Goal: Information Seeking & Learning: Learn about a topic

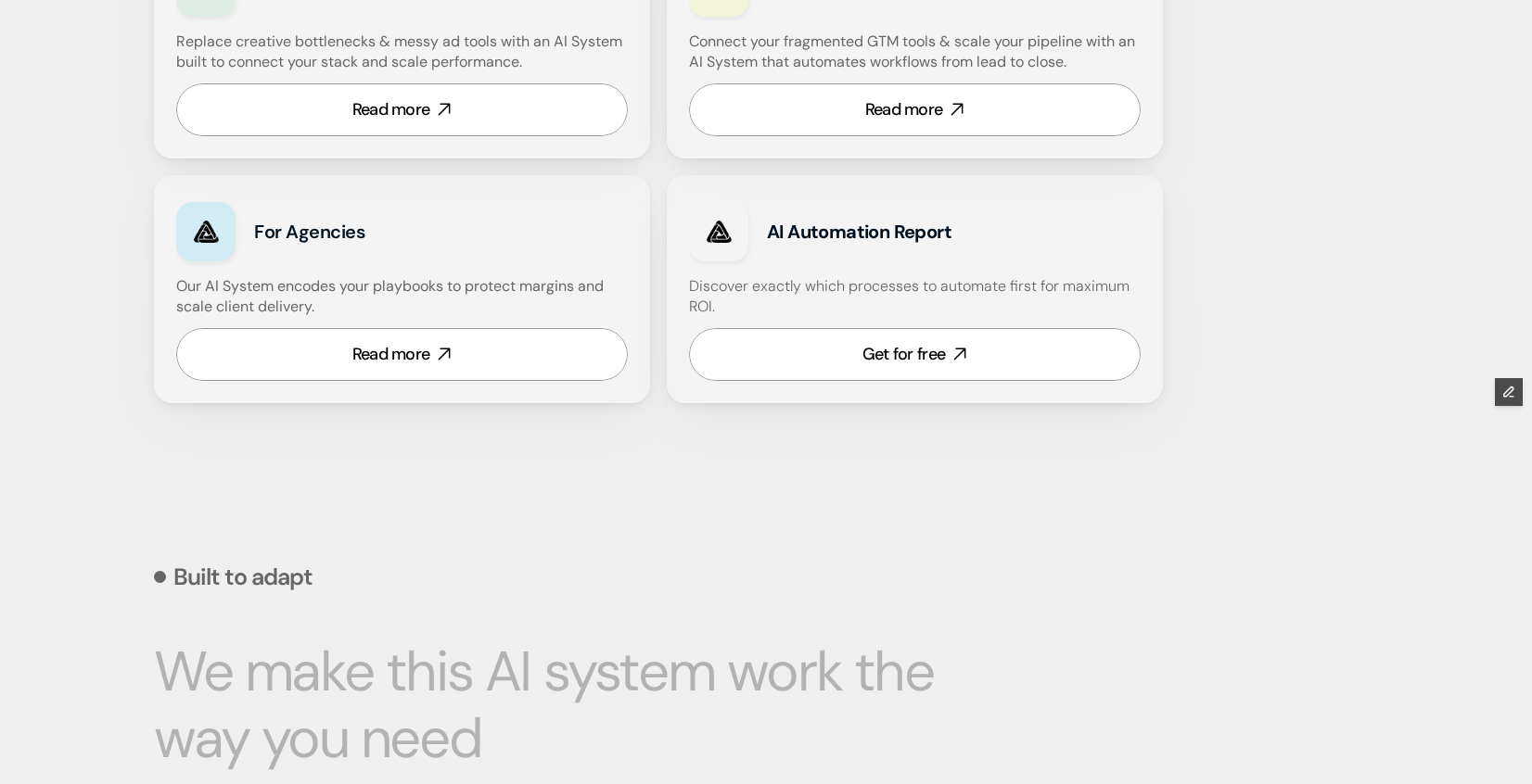
scroll to position [1270, 0]
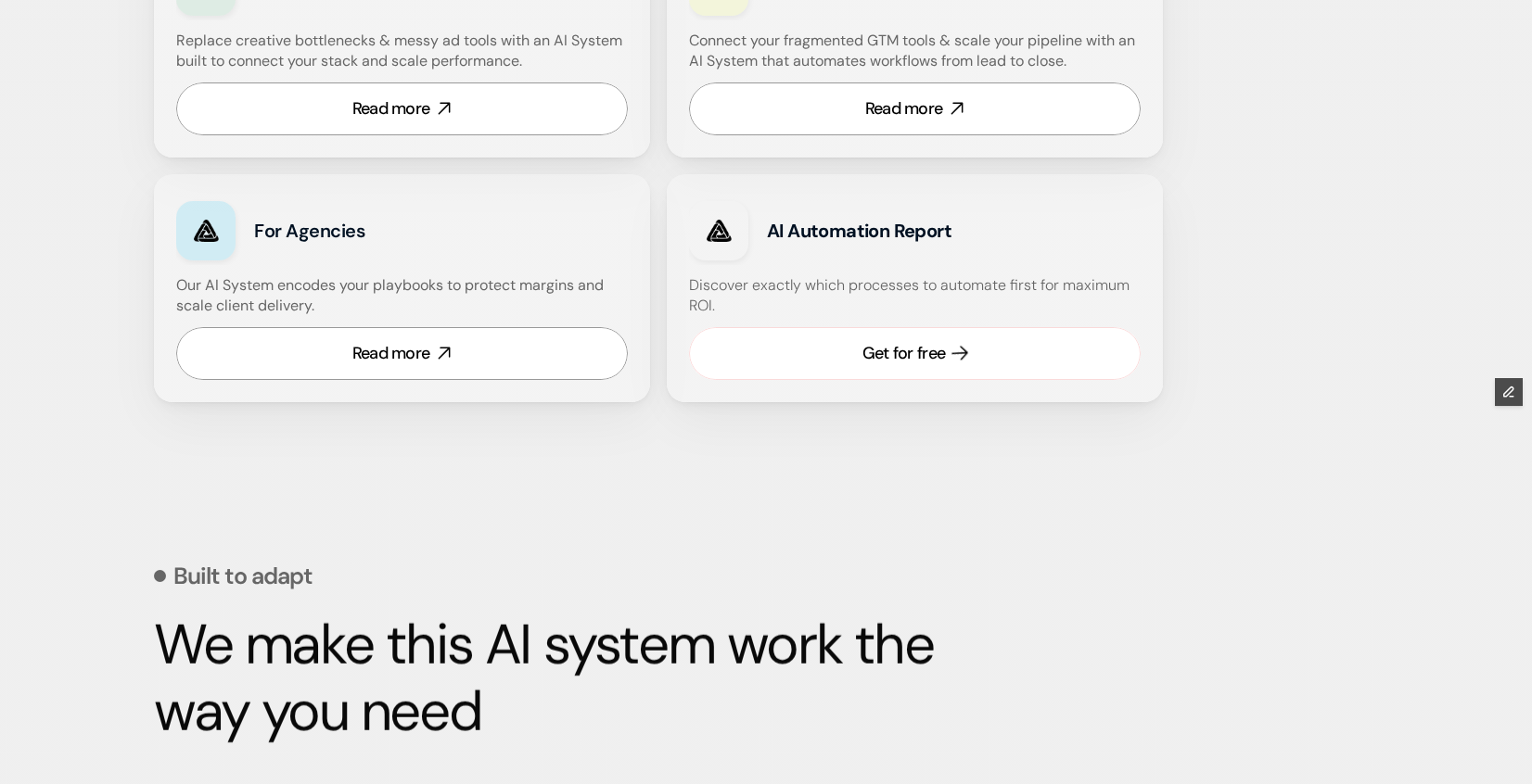
click at [875, 332] on link "Get for free" at bounding box center [914, 354] width 451 height 53
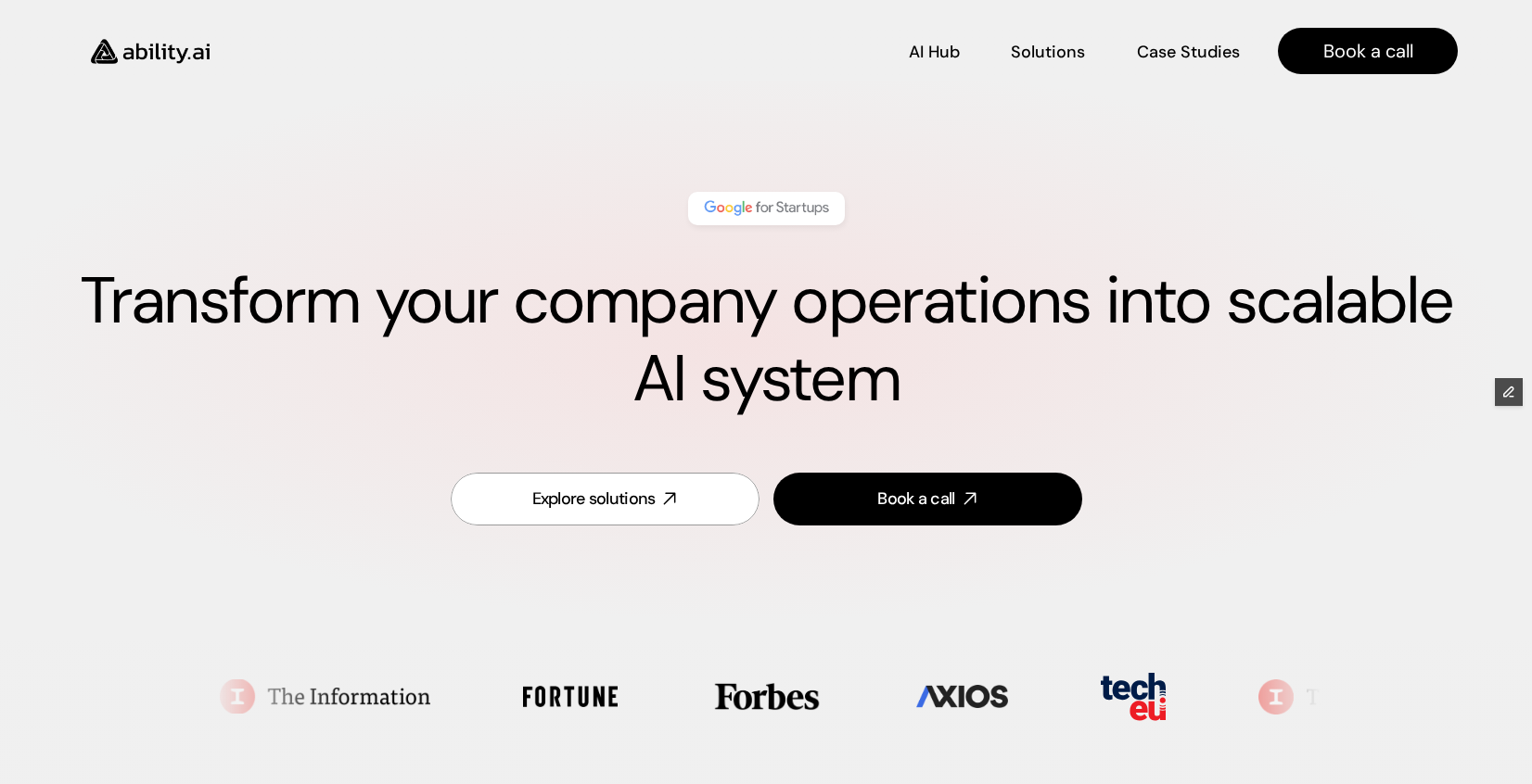
scroll to position [0, 0]
click at [166, 44] on img at bounding box center [150, 52] width 152 height 59
click at [1058, 57] on p "Solutions" at bounding box center [1048, 49] width 70 height 23
click at [1053, 55] on p "Solutions" at bounding box center [1048, 49] width 70 height 23
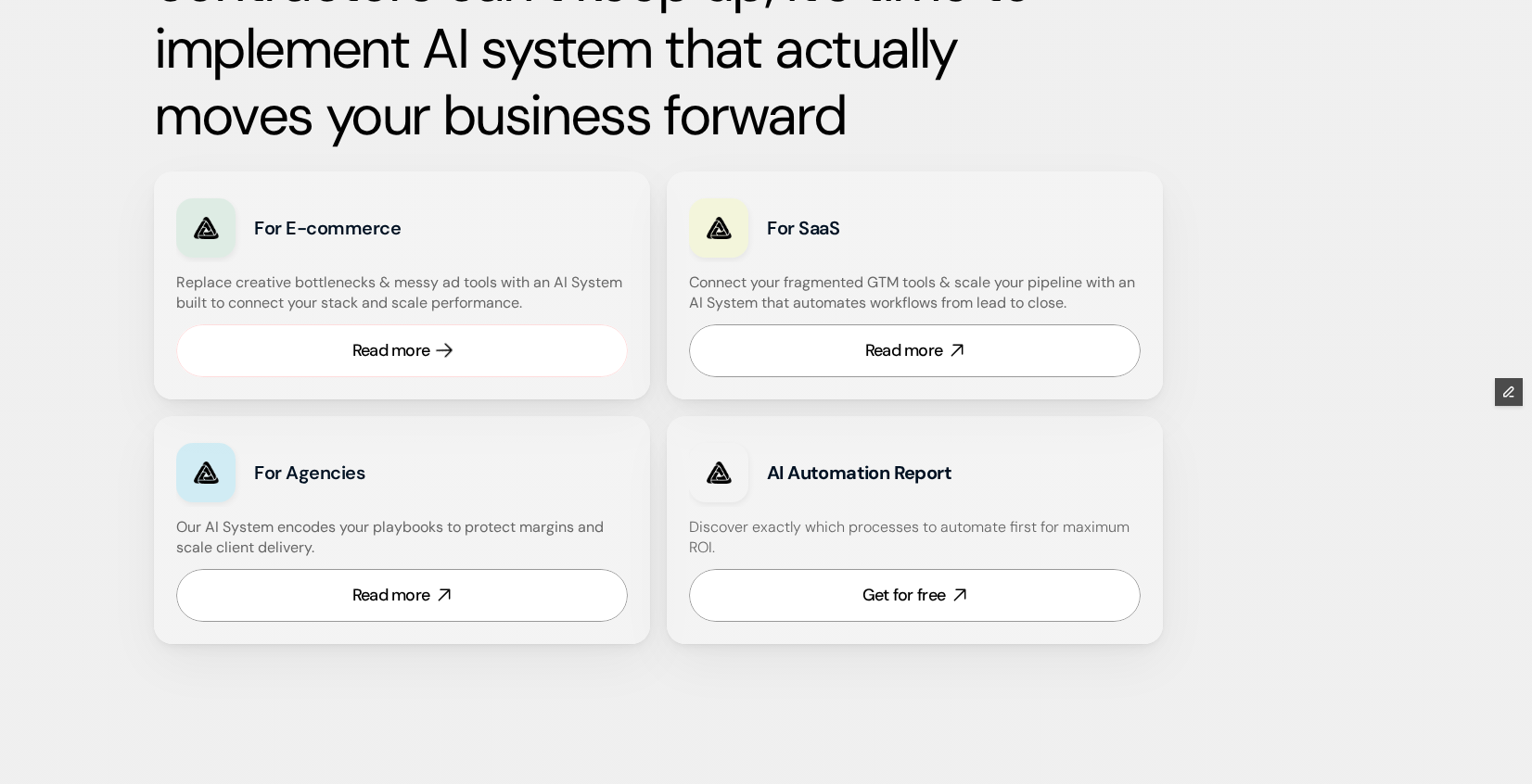
scroll to position [1030, 0]
click at [406, 348] on div "Read more" at bounding box center [391, 350] width 78 height 23
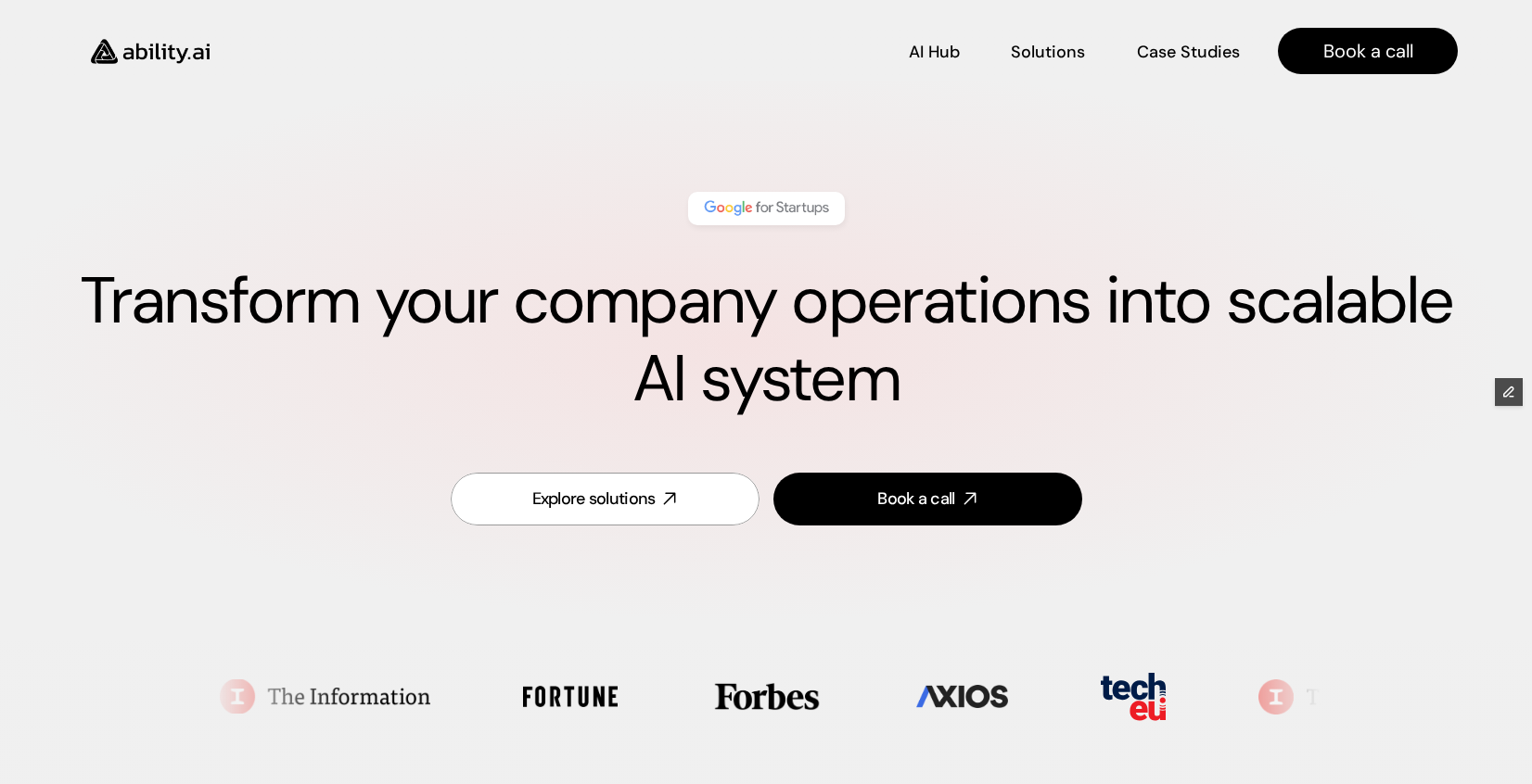
scroll to position [0, 0]
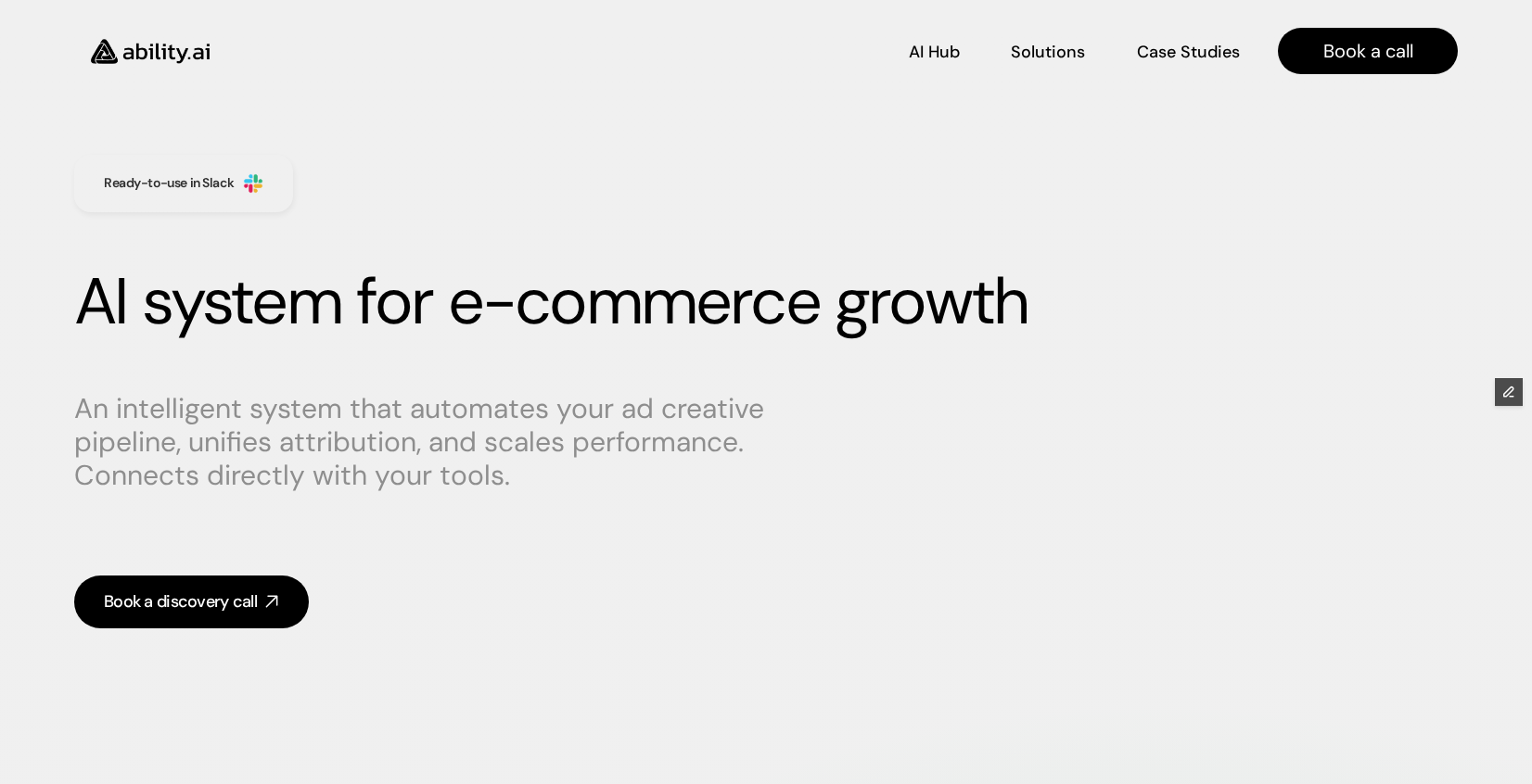
click at [161, 49] on img at bounding box center [150, 52] width 152 height 59
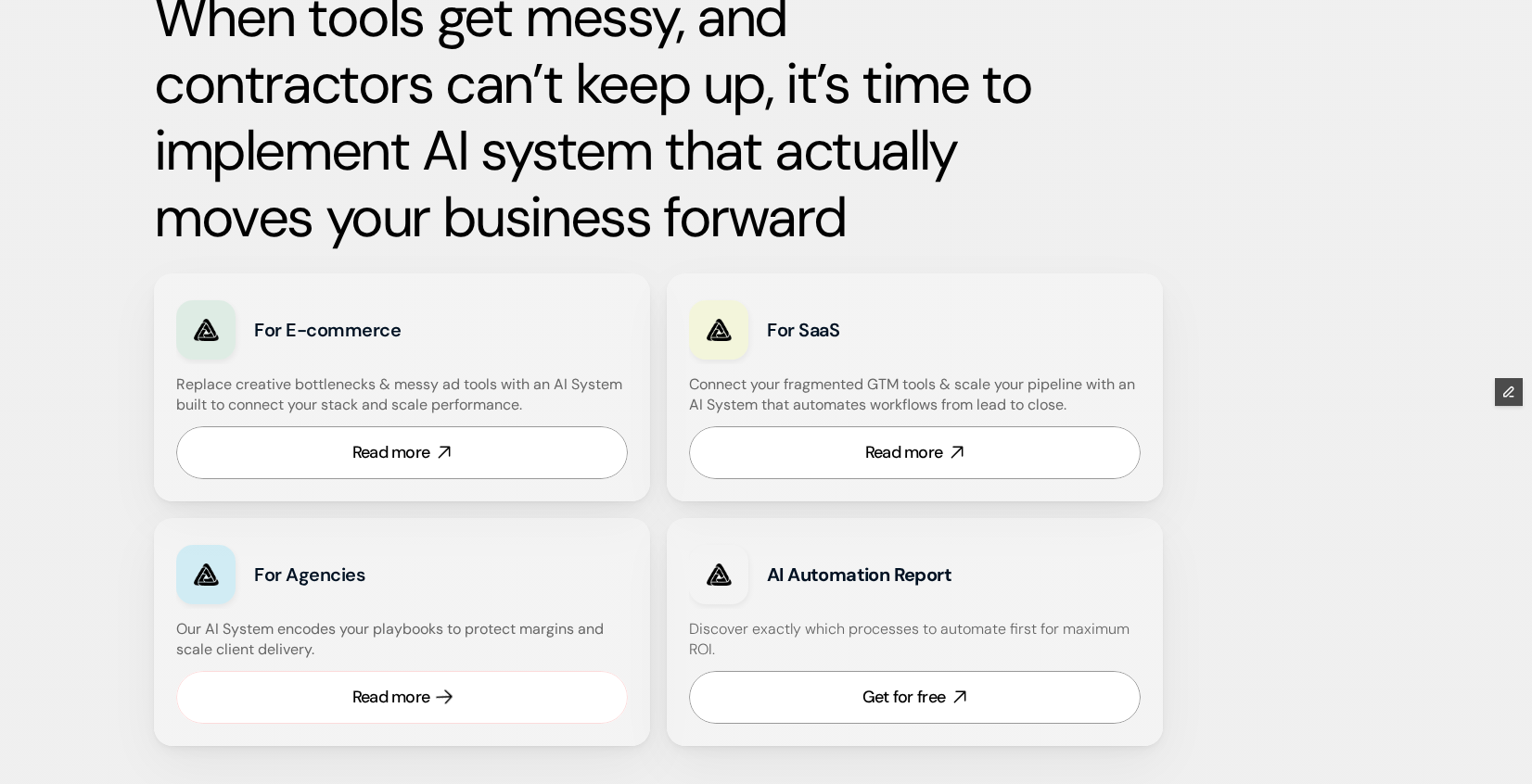
scroll to position [928, 0]
click at [439, 681] on link "Read more" at bounding box center [401, 696] width 451 height 53
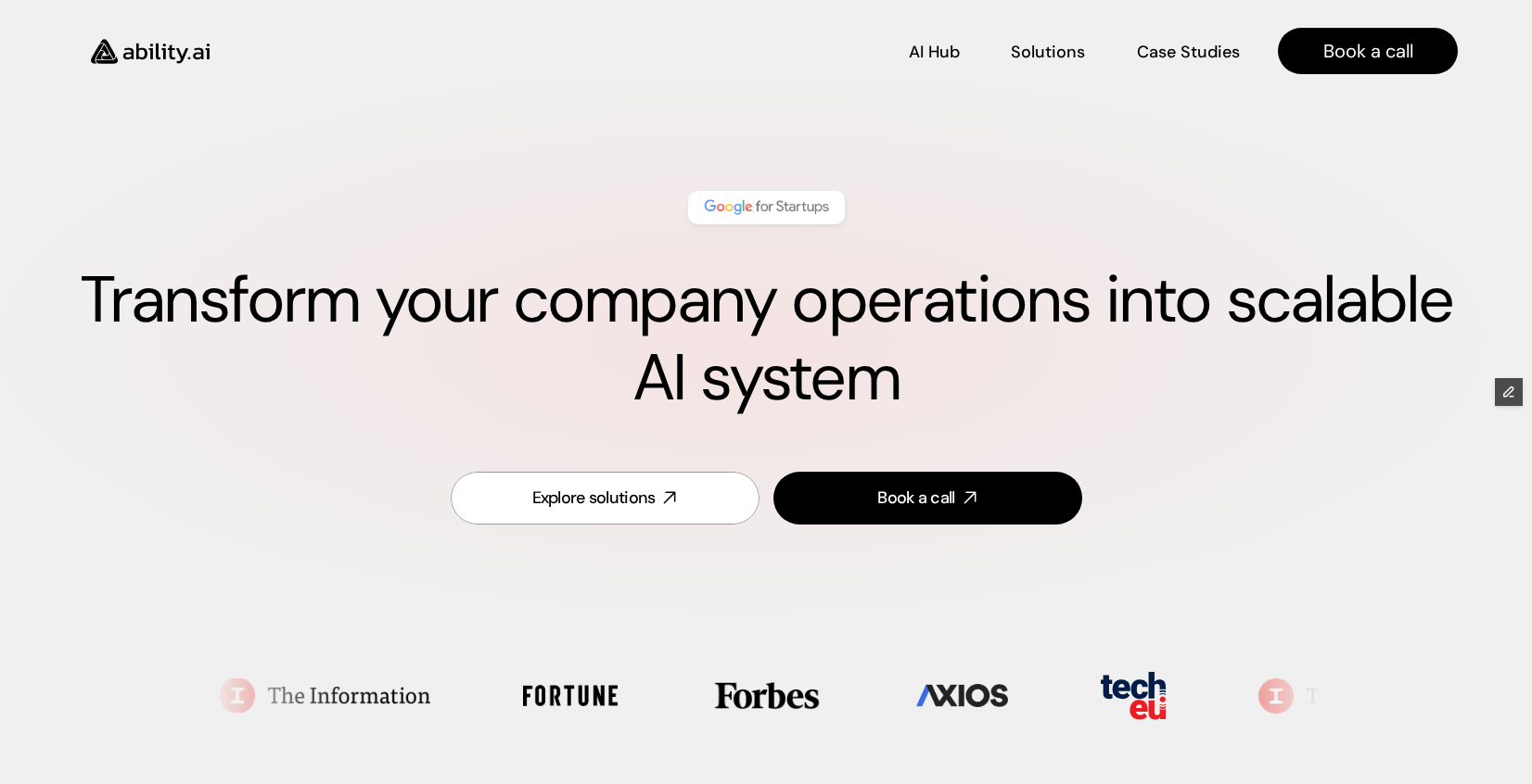
scroll to position [0, 0]
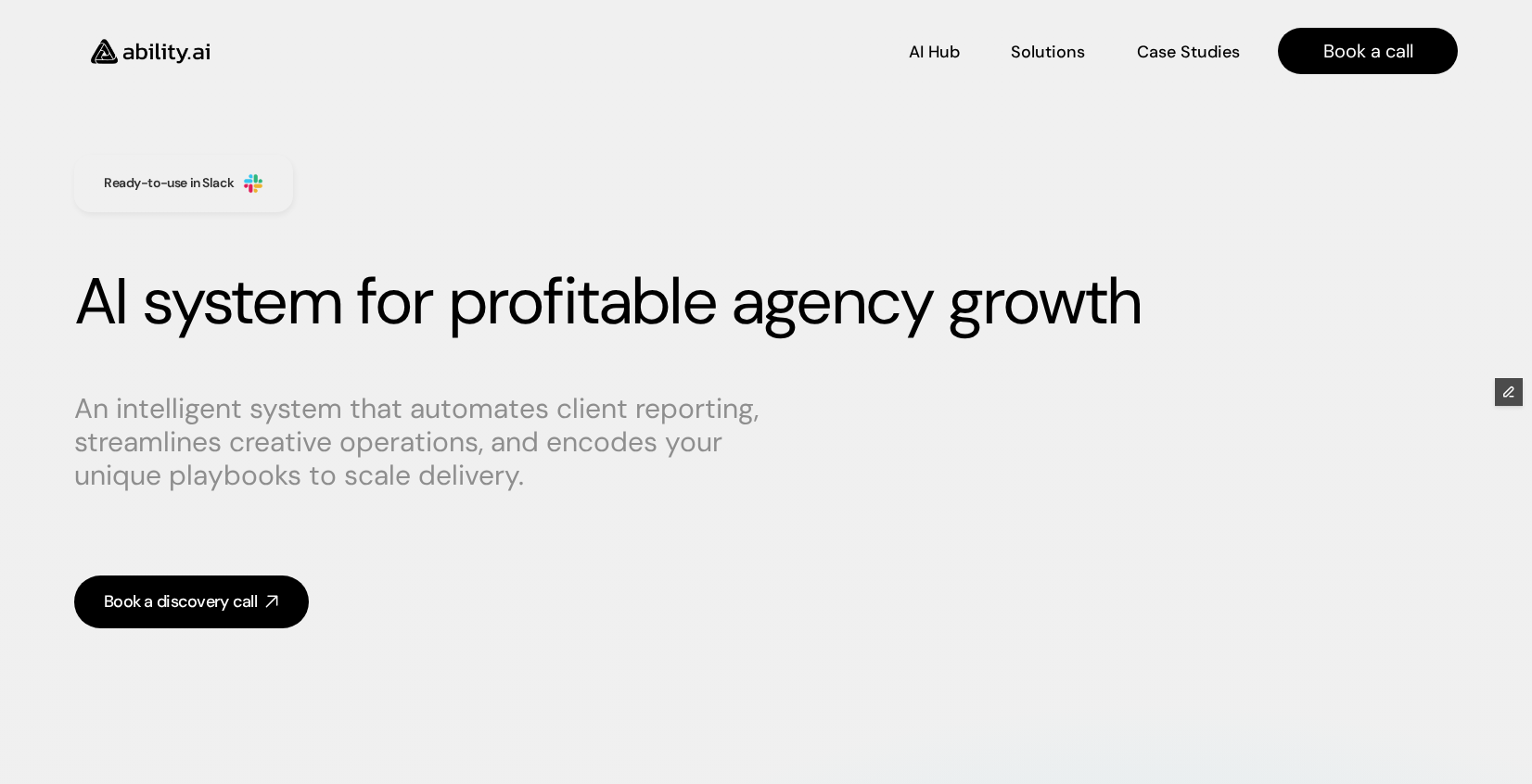
click at [171, 69] on img at bounding box center [150, 52] width 152 height 59
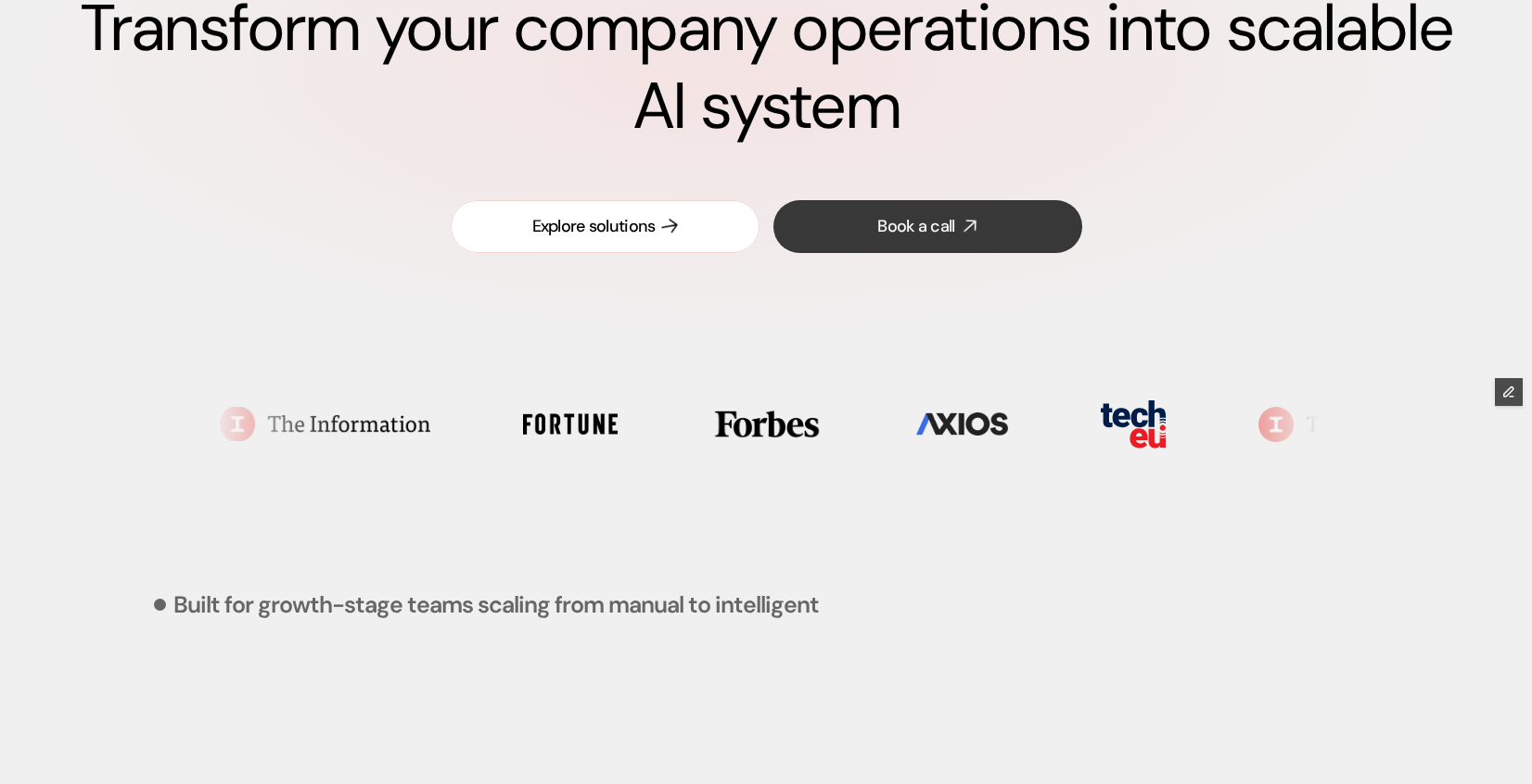
click at [604, 238] on div "Explore solutions" at bounding box center [593, 226] width 123 height 23
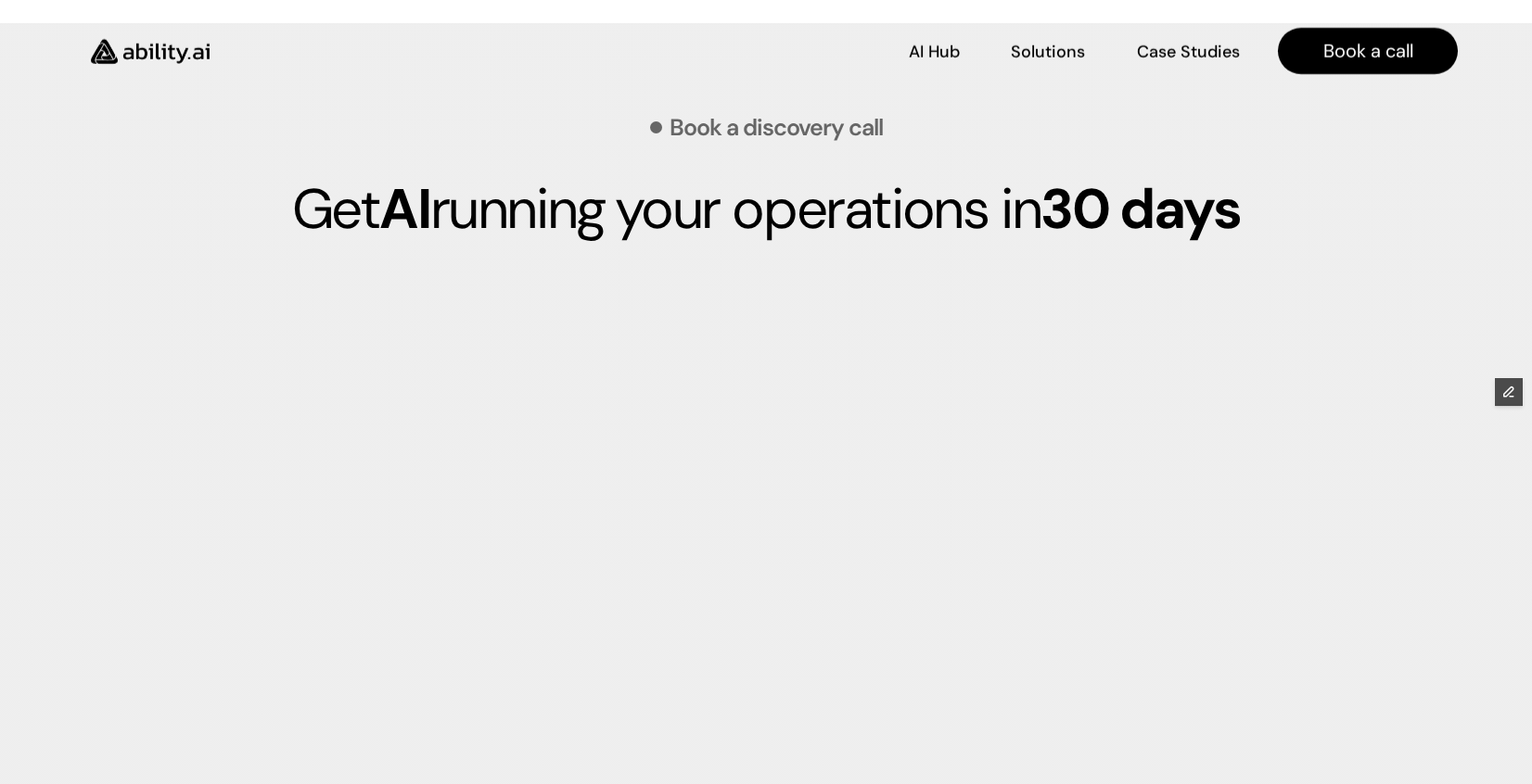
scroll to position [4935, 0]
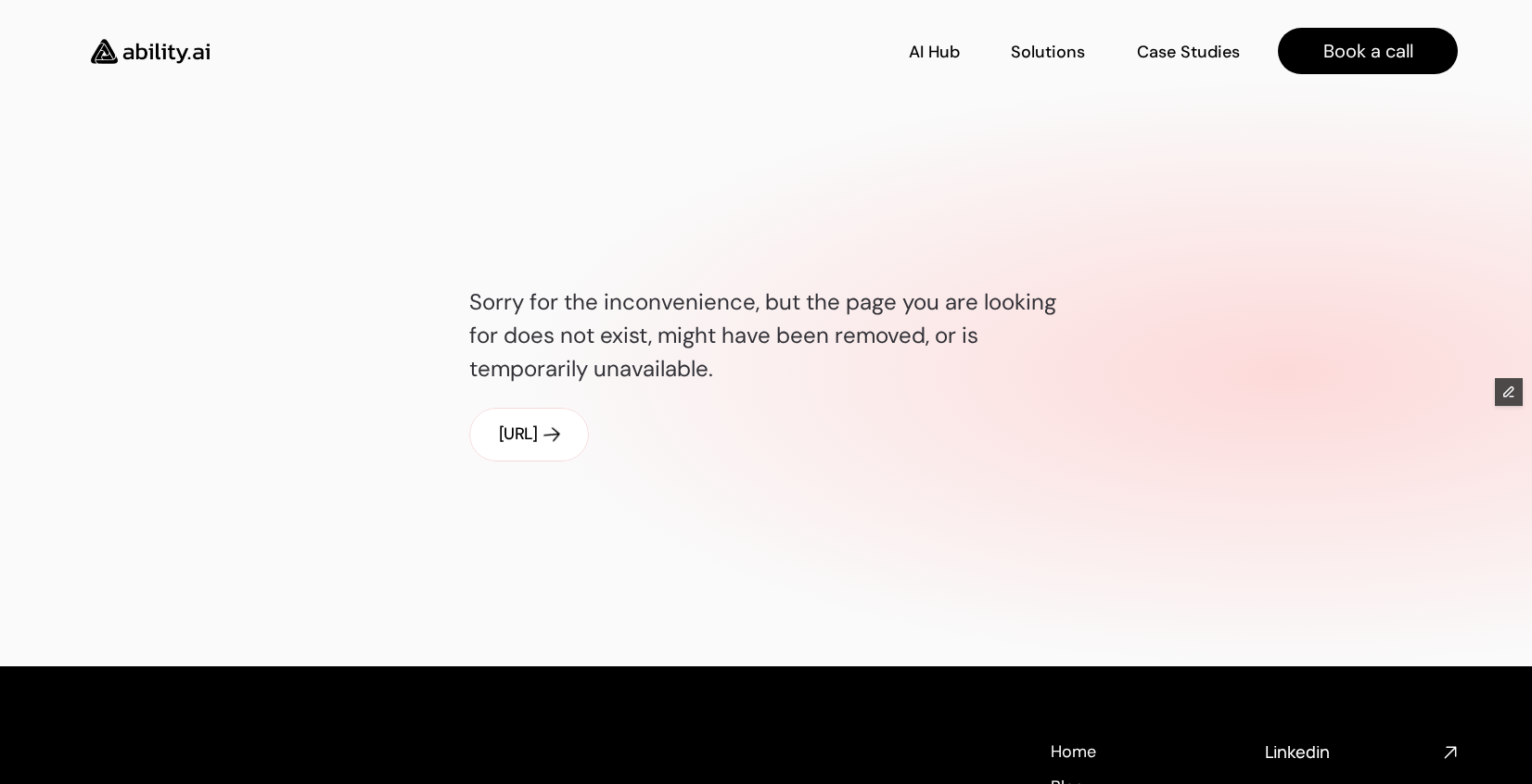
click at [550, 449] on link "[URL]" at bounding box center [529, 434] width 119 height 53
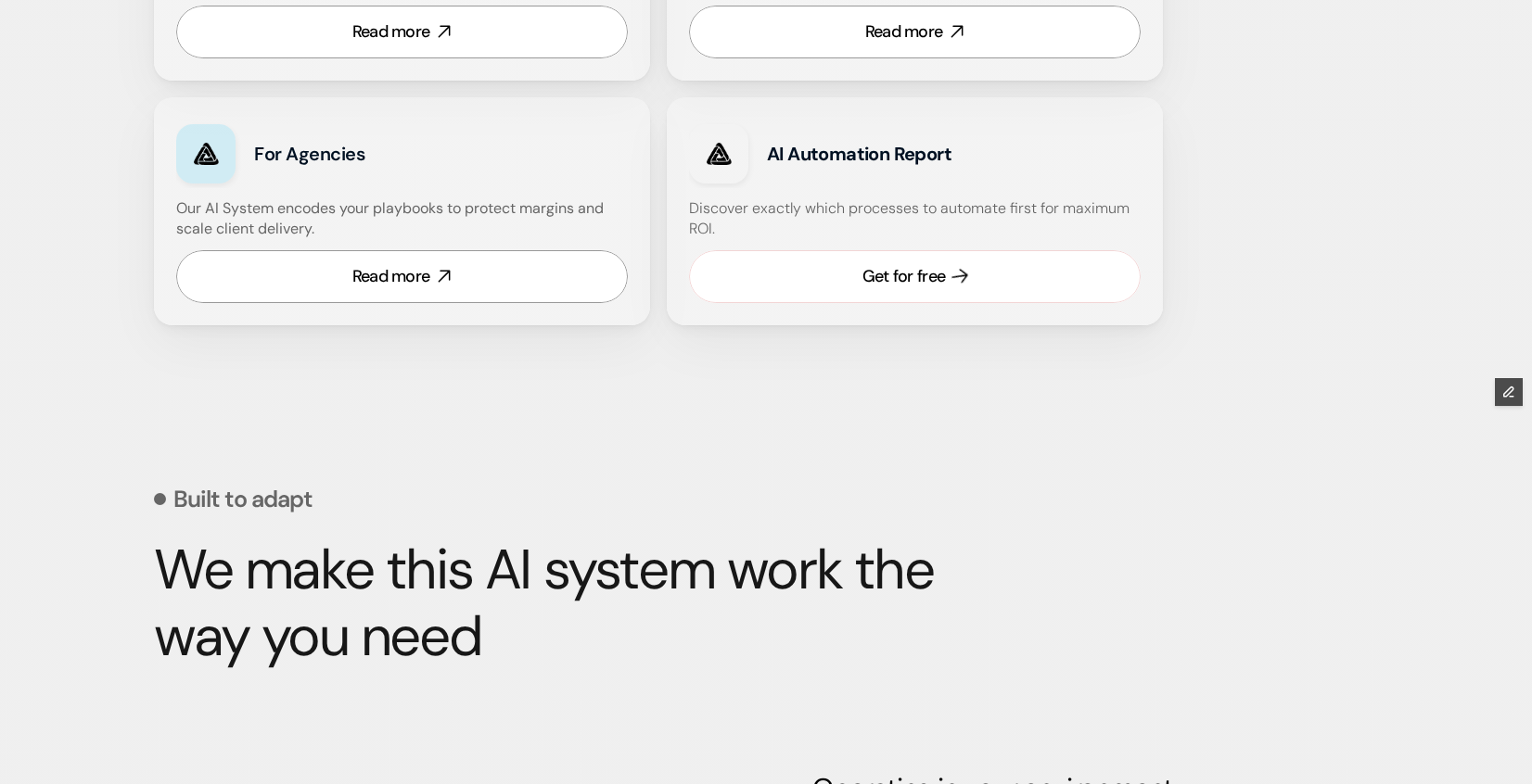
scroll to position [1349, 0]
click at [867, 298] on link "Get for free" at bounding box center [914, 276] width 451 height 53
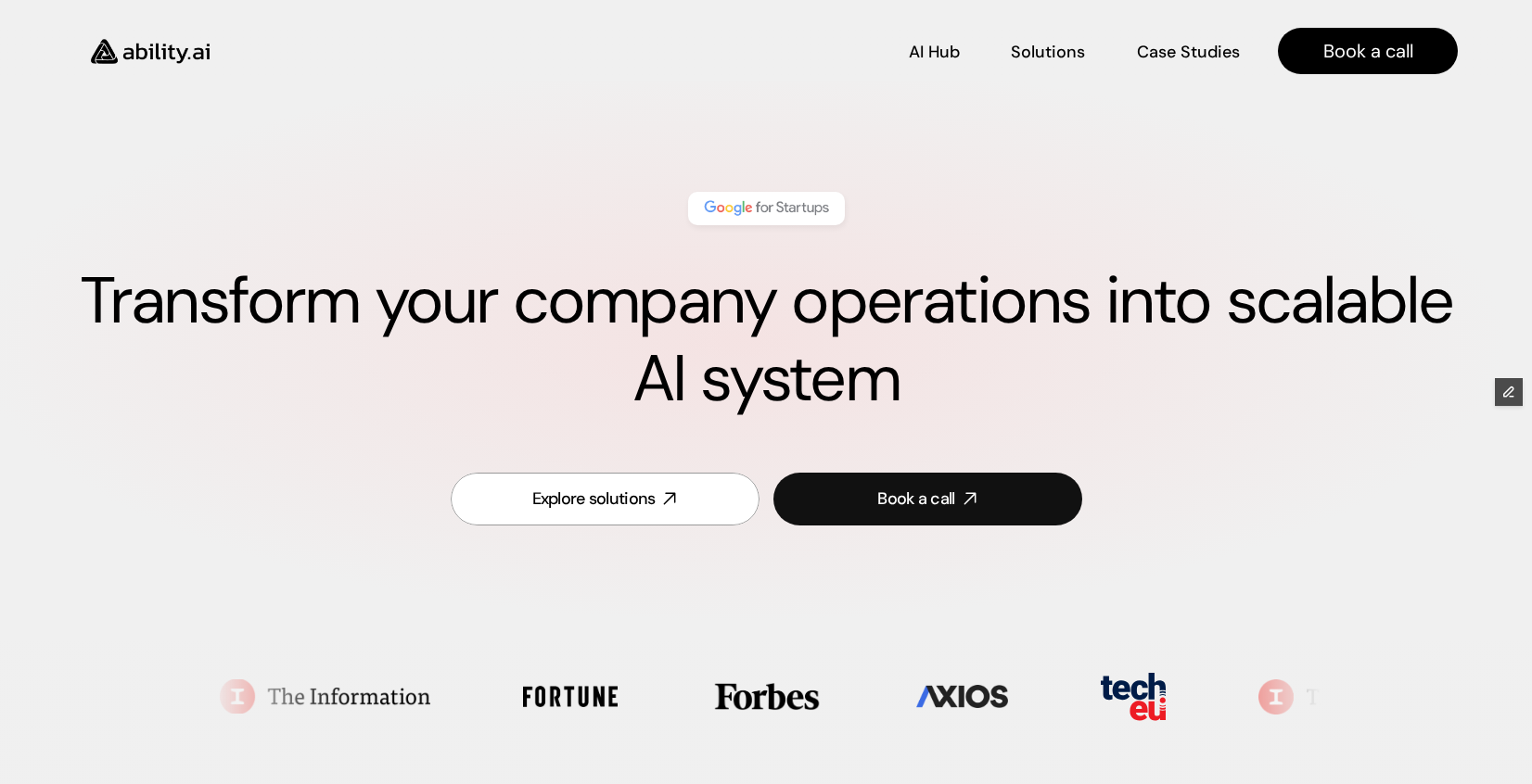
scroll to position [0, 0]
click at [1195, 46] on p "Case Studies" at bounding box center [1189, 49] width 100 height 23
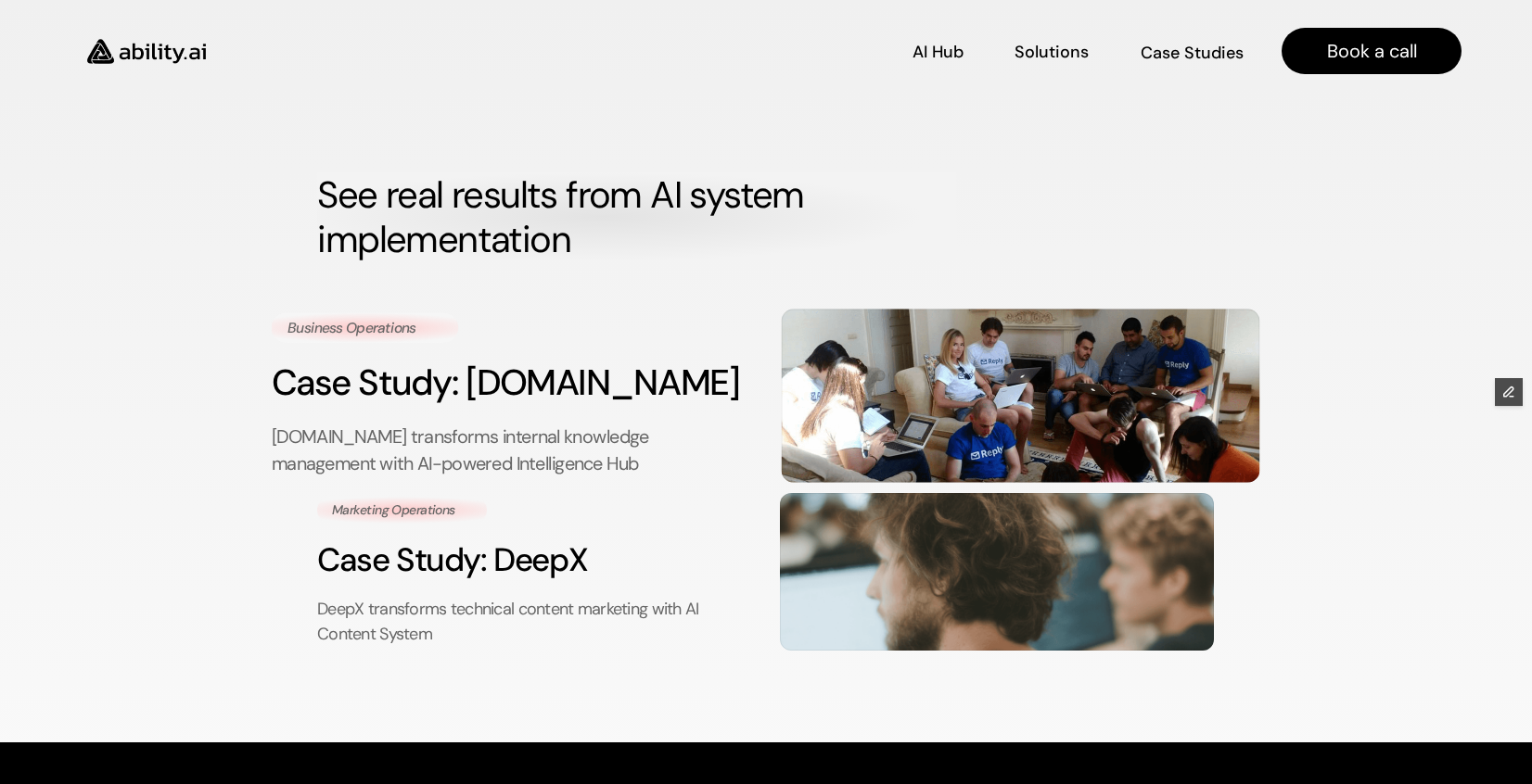
click at [702, 446] on p "Reply.io transforms internal knowledge management with AI-powered Intelligence …" at bounding box center [511, 451] width 480 height 56
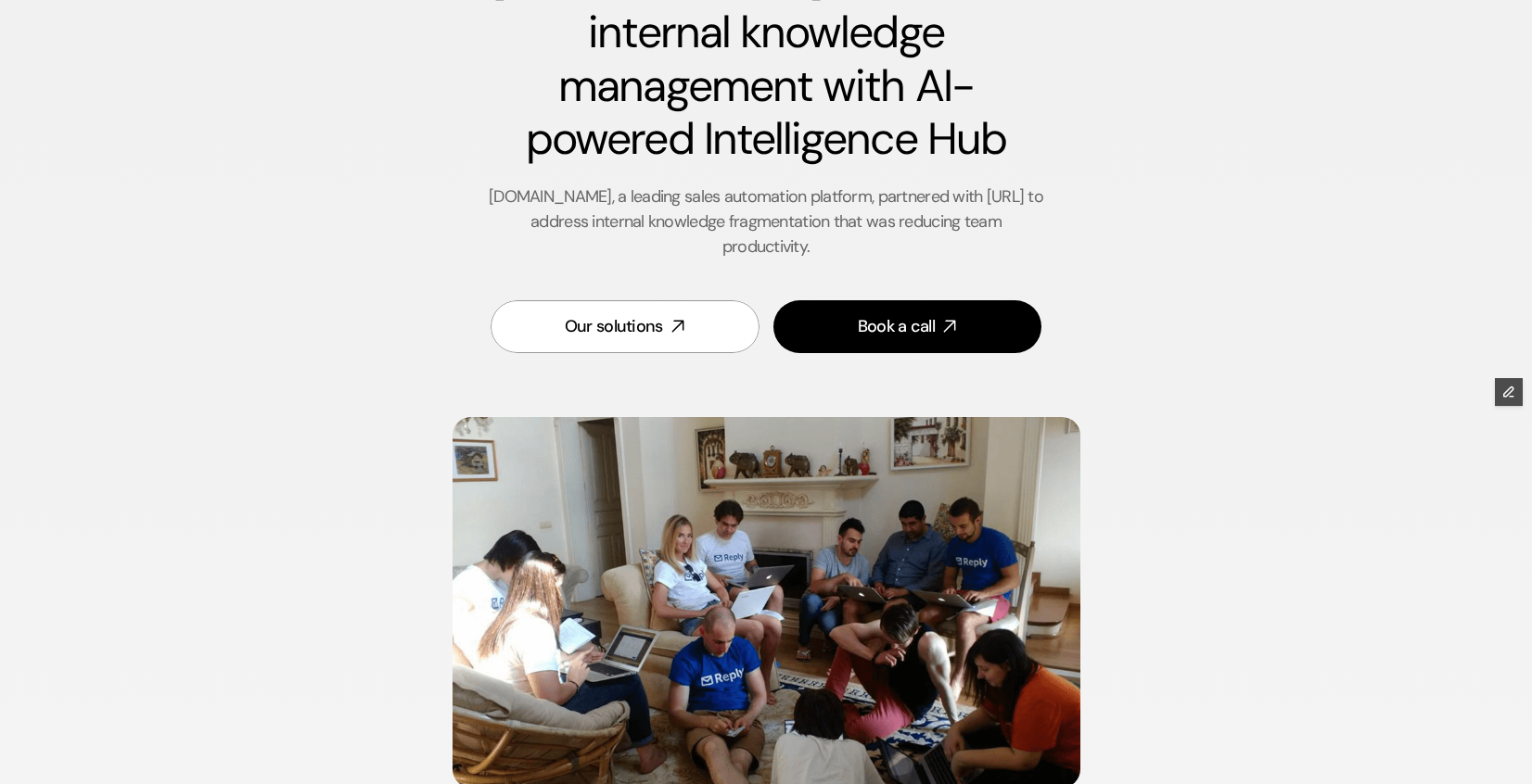
scroll to position [24, 0]
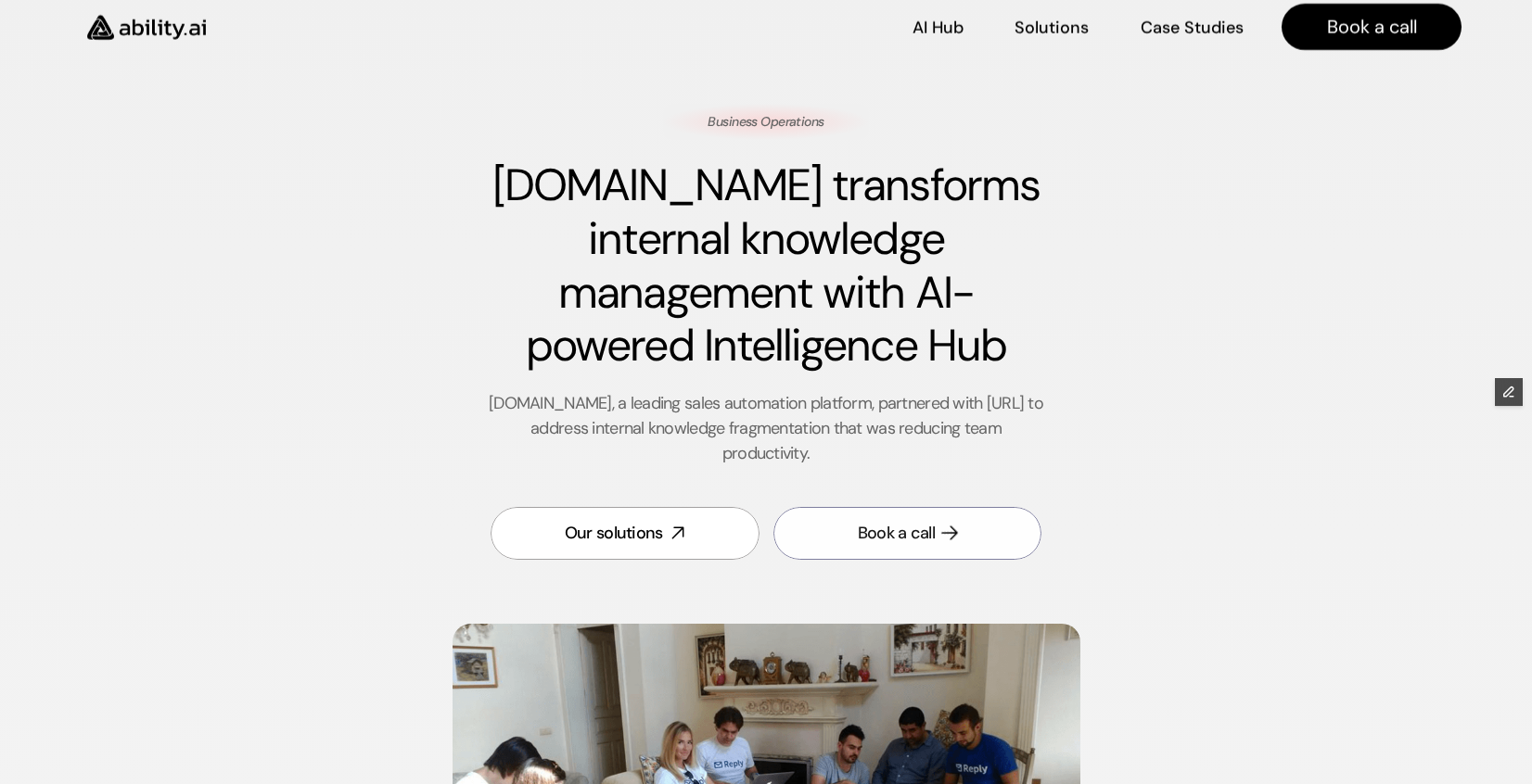
click at [892, 519] on link "Book a call" at bounding box center [907, 533] width 269 height 53
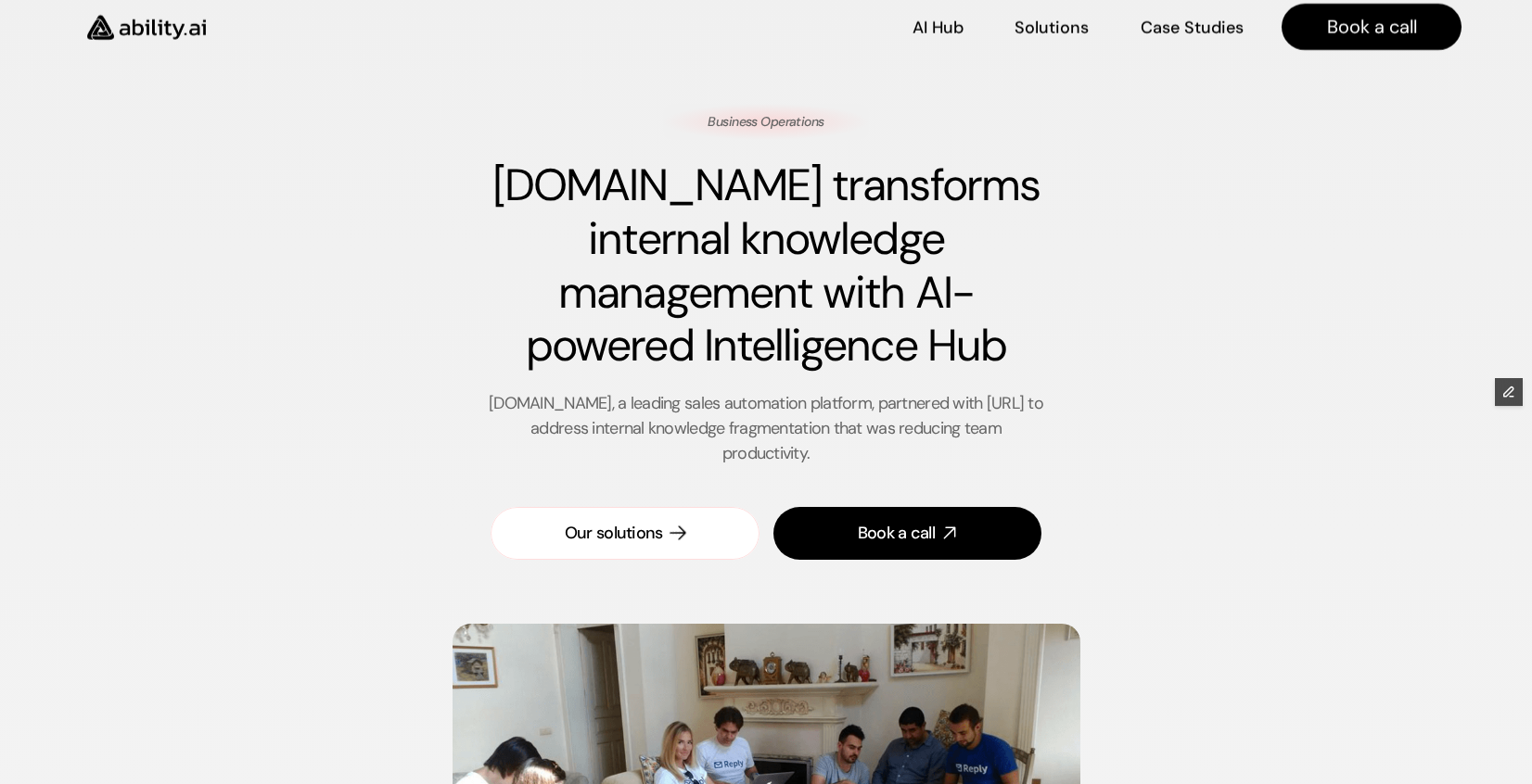
click at [634, 538] on div "Our solutions" at bounding box center [614, 533] width 98 height 23
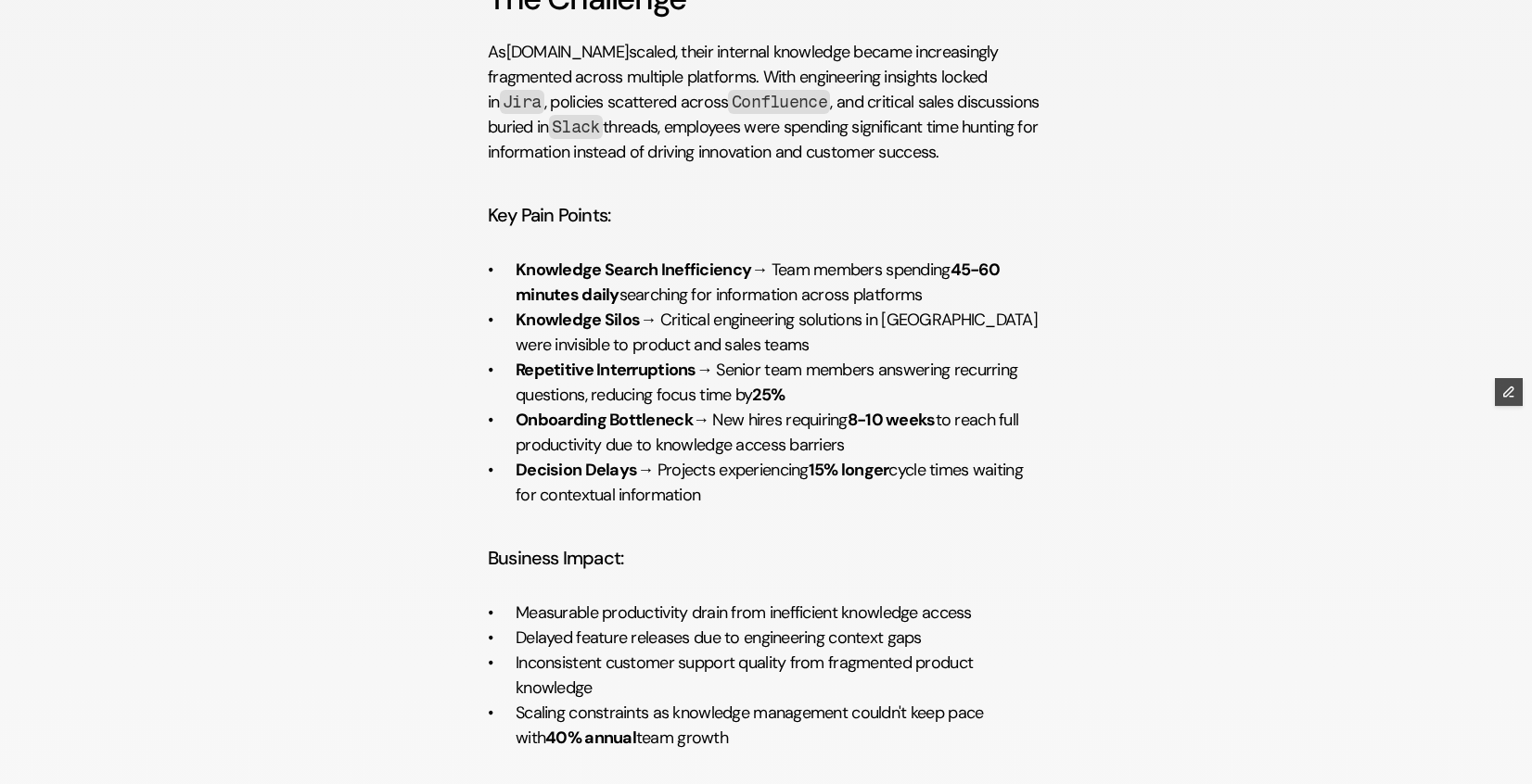
scroll to position [0, 0]
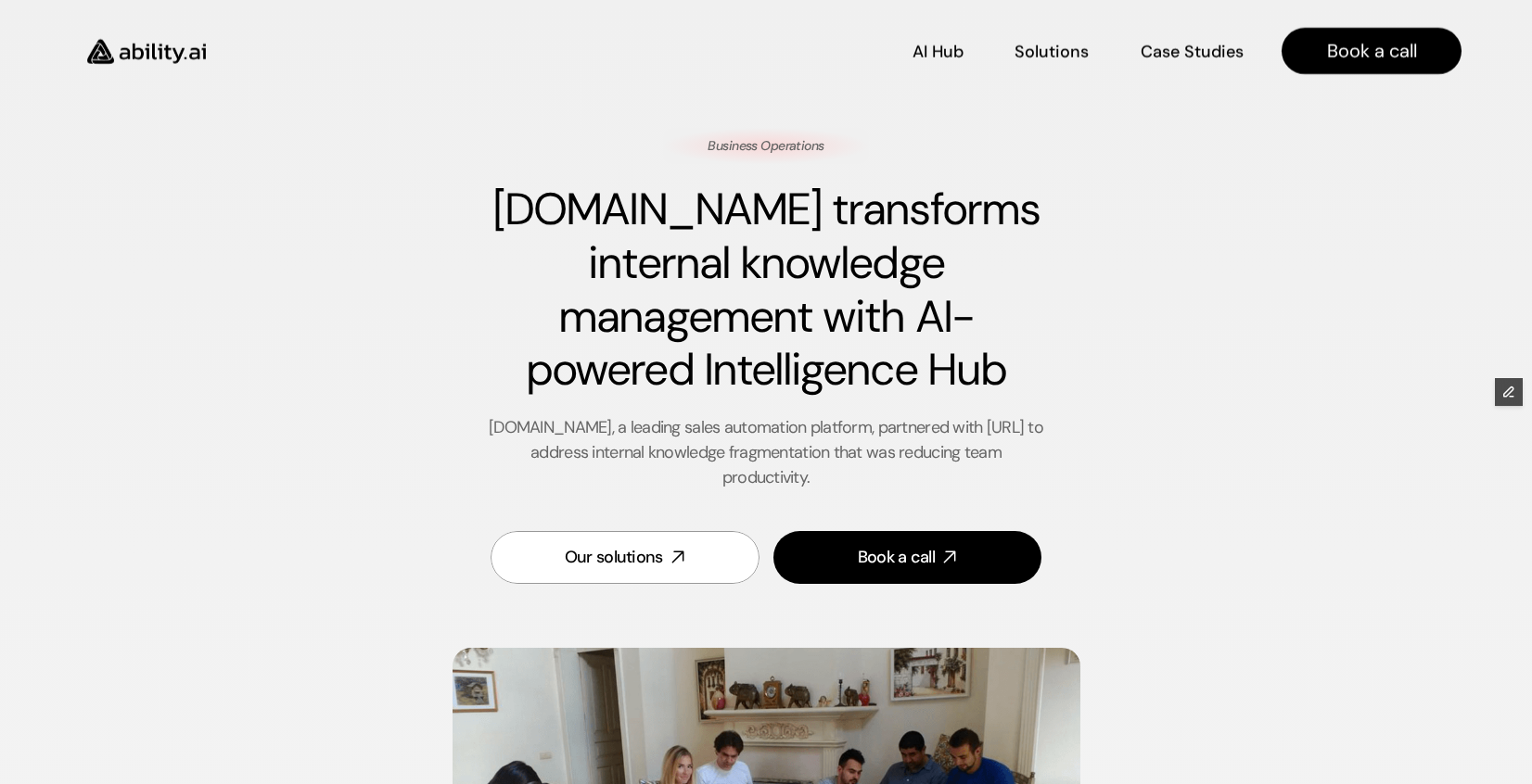
click at [141, 59] on img at bounding box center [146, 52] width 152 height 59
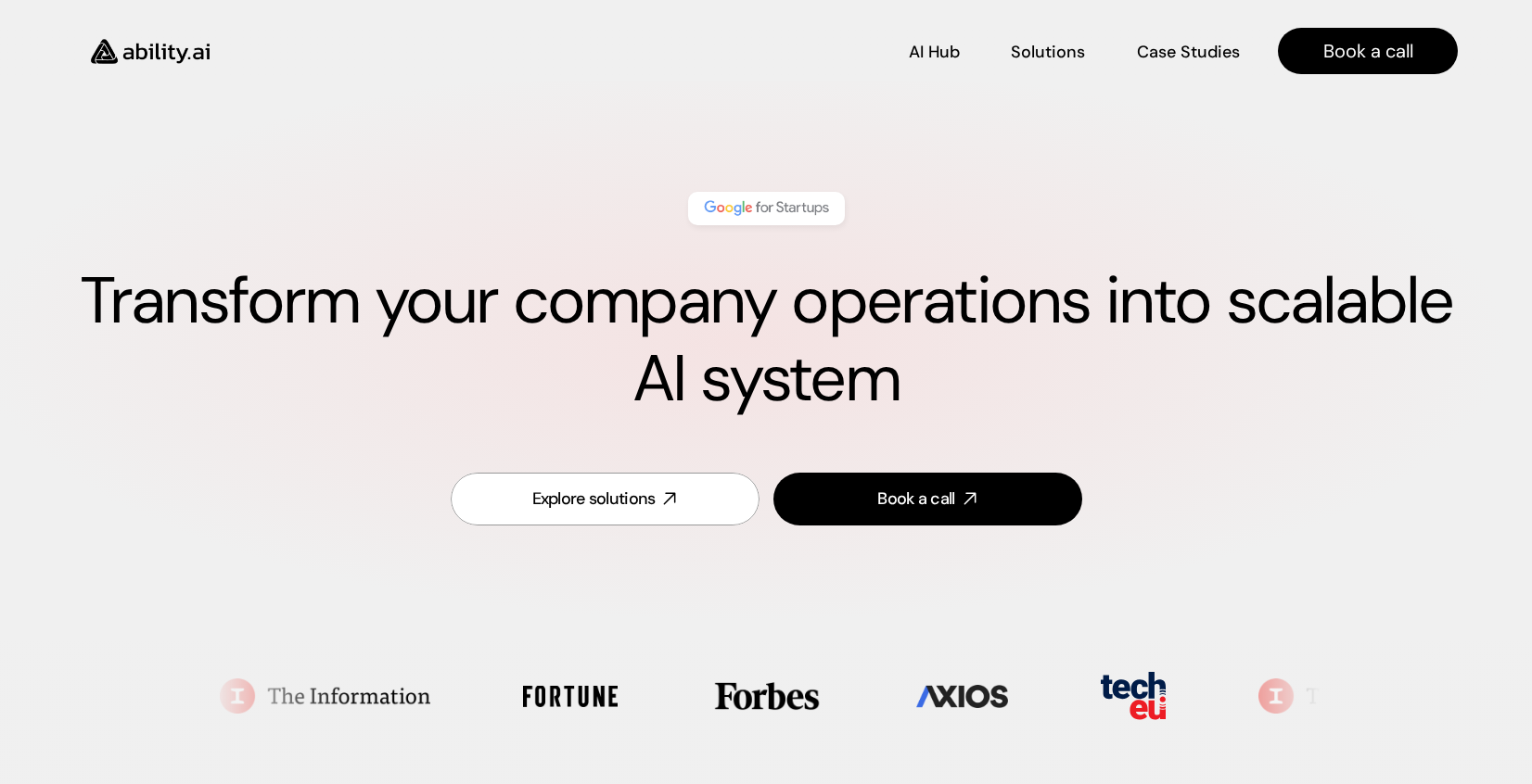
scroll to position [770, 0]
